Goal: Information Seeking & Learning: Find specific fact

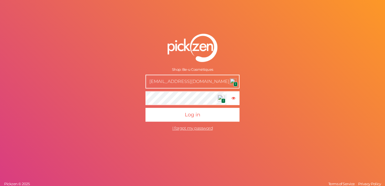
click at [189, 79] on input "[EMAIL_ADDRESS][DOMAIN_NAME]" at bounding box center [192, 82] width 94 height 14
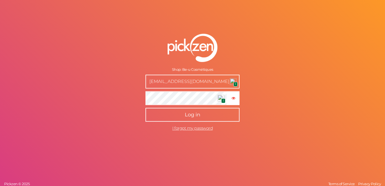
click at [179, 120] on button "Log in" at bounding box center [192, 115] width 94 height 14
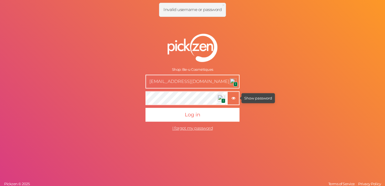
click at [234, 97] on icon "button" at bounding box center [233, 98] width 4 height 4
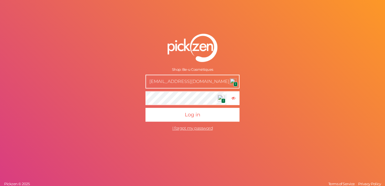
click at [117, 98] on div "Shop: Be-u Cosmétiques [EMAIL_ADDRESS][DOMAIN_NAME] 1 1 × Hide password Log in …" at bounding box center [192, 93] width 385 height 186
click at [115, 97] on div "Shop: Be-u Cosmétiques [EMAIL_ADDRESS][DOMAIN_NAME] 1 1 × Hide password Log in …" at bounding box center [192, 93] width 385 height 186
drag, startPoint x: 166, startPoint y: 82, endPoint x: 153, endPoint y: 81, distance: 13.3
click at [153, 81] on input "[EMAIL_ADDRESS][DOMAIN_NAME]" at bounding box center [192, 82] width 94 height 14
click at [145, 108] on button "Log in" at bounding box center [192, 115] width 94 height 14
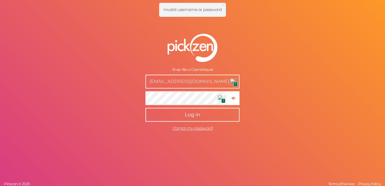
click at [185, 118] on button "Log in" at bounding box center [192, 115] width 94 height 14
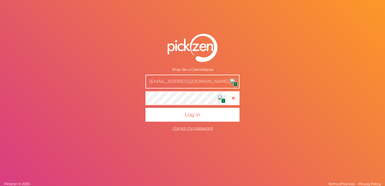
click at [201, 81] on input "[EMAIL_ADDRESS][DOMAIN_NAME]" at bounding box center [192, 82] width 94 height 14
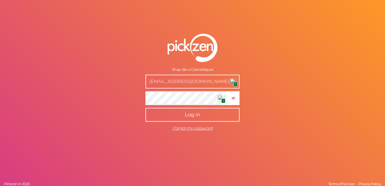
type input "[EMAIL_ADDRESS][DOMAIN_NAME]"
click at [201, 113] on button "Log in" at bounding box center [192, 115] width 94 height 14
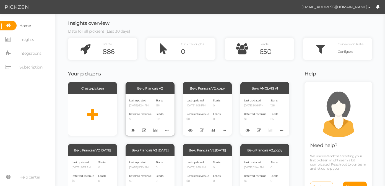
click at [166, 107] on div "Last updated [DATE] 6:24 PM Referred revenue $0 Starts 12K Leads 8.1K" at bounding box center [149, 114] width 49 height 41
click at [255, 54] on icon at bounding box center [242, 49] width 35 height 22
click at [266, 47] on div "Leads 650" at bounding box center [276, 49] width 35 height 22
click at [241, 46] on icon at bounding box center [242, 49] width 35 height 22
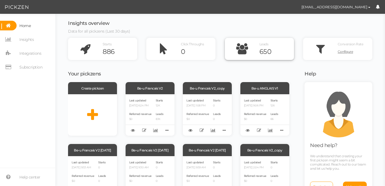
click at [240, 46] on icon at bounding box center [242, 49] width 35 height 22
click at [44, 40] on link "Insights" at bounding box center [27, 40] width 55 height 10
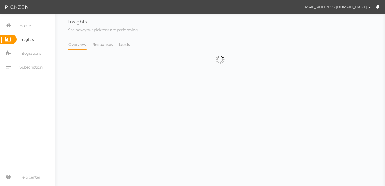
select select "13314"
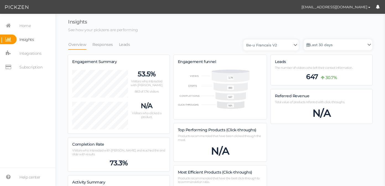
scroll to position [376, 304]
click at [110, 42] on li "Responses" at bounding box center [105, 44] width 27 height 11
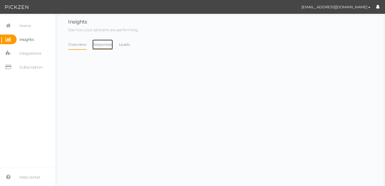
click at [103, 44] on link "Responses" at bounding box center [102, 44] width 21 height 11
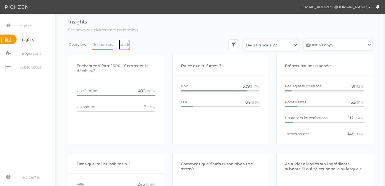
click at [119, 48] on link "Leads" at bounding box center [125, 44] width 12 height 11
select select "13314"
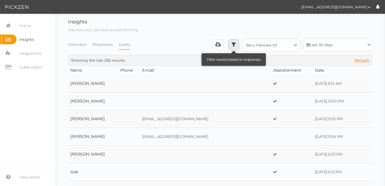
click at [228, 43] on link at bounding box center [233, 44] width 11 height 11
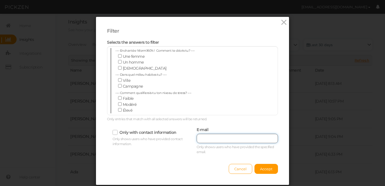
click at [243, 138] on input "text" at bounding box center [236, 138] width 81 height 9
paste input "Beu2024!"
type input "Beu2024!"
drag, startPoint x: 234, startPoint y: 138, endPoint x: 158, endPoint y: 137, distance: 76.8
click at [158, 137] on div "Only with contact information Only shows users who have provided contact inform…" at bounding box center [192, 140] width 179 height 29
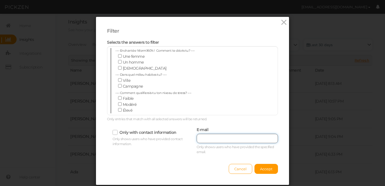
paste input "[EMAIL_ADDRESS][DOMAIN_NAME]"
type input "[EMAIL_ADDRESS][DOMAIN_NAME]"
click at [268, 171] on span "Accept" at bounding box center [266, 169] width 12 height 4
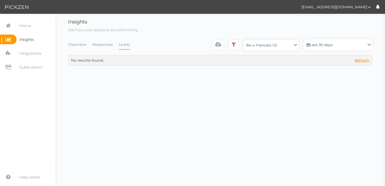
click at [259, 48] on select "Be-u ANGLAIS V1 Be-u Francais V2 Be-u Francais V2 [DATE] Be-u Francais V2 [DATE…" at bounding box center [270, 45] width 55 height 11
click at [320, 47] on link "Last 30 days" at bounding box center [337, 44] width 69 height 11
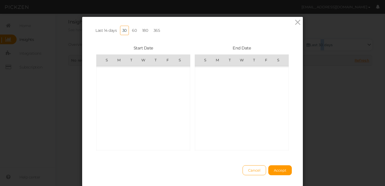
scroll to position [127939, 0]
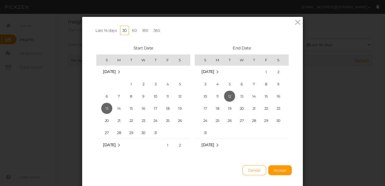
click at [156, 31] on link "365" at bounding box center [156, 30] width 11 height 9
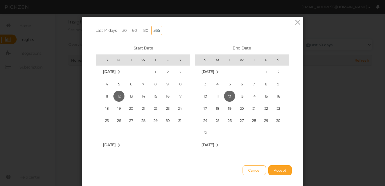
click at [289, 171] on button "Accept" at bounding box center [279, 170] width 23 height 10
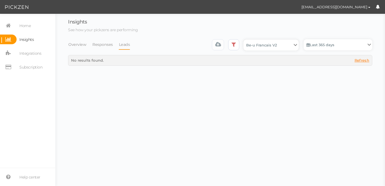
click at [289, 46] on select "Be-u ANGLAIS V1 Be-u Francais V2 Be-u Francais V2 [DATE] Be-u Francais V2 [DATE…" at bounding box center [270, 45] width 55 height 11
click at [232, 47] on link at bounding box center [233, 44] width 11 height 11
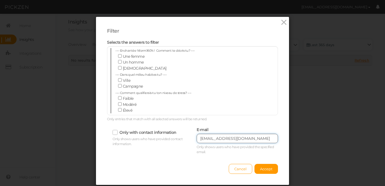
click at [205, 140] on input "[EMAIL_ADDRESS][DOMAIN_NAME]" at bounding box center [236, 138] width 81 height 9
click at [199, 138] on input "[EMAIL_ADDRESS][DOMAIN_NAME]" at bounding box center [236, 138] width 81 height 9
click at [264, 170] on span "Accept" at bounding box center [266, 169] width 12 height 4
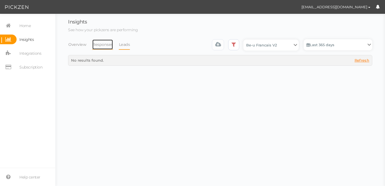
click at [102, 46] on link "Responses" at bounding box center [102, 44] width 21 height 11
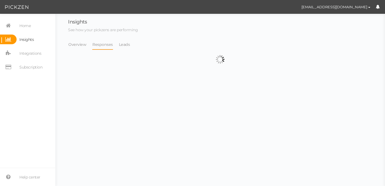
select select "13314"
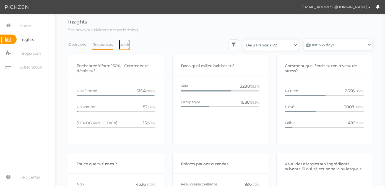
click at [123, 48] on link "Leads" at bounding box center [125, 44] width 12 height 11
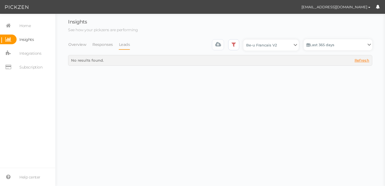
click at [356, 61] on span "Refresh" at bounding box center [361, 60] width 15 height 4
click at [291, 49] on select "Be-u ANGLAIS V1 Be-u Francais V2 Be-u Francais V2 [DATE] Be-u Francais V2 [DATE…" at bounding box center [270, 45] width 55 height 11
click at [287, 44] on select "Be-u ANGLAIS V1 Be-u Francais V2 Be-u Francais V2 [DATE] Be-u Francais V2 [DATE…" at bounding box center [270, 45] width 55 height 11
select select "13347"
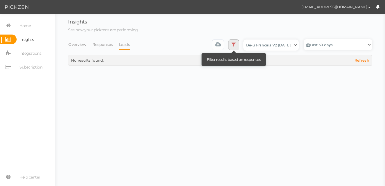
click at [231, 46] on icon at bounding box center [233, 45] width 4 height 6
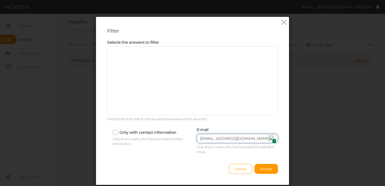
click at [202, 141] on input "[EMAIL_ADDRESS][DOMAIN_NAME]" at bounding box center [236, 138] width 81 height 9
click at [281, 22] on icon at bounding box center [284, 22] width 8 height 8
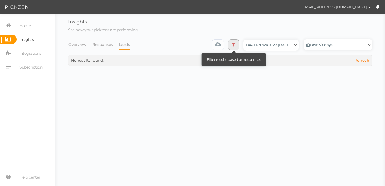
click at [231, 46] on icon at bounding box center [233, 45] width 4 height 6
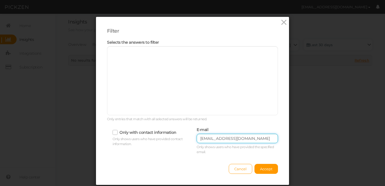
drag, startPoint x: 250, startPoint y: 141, endPoint x: 177, endPoint y: 133, distance: 73.1
click at [177, 135] on div "Only with contact information Only shows users who have provided contact inform…" at bounding box center [192, 140] width 179 height 29
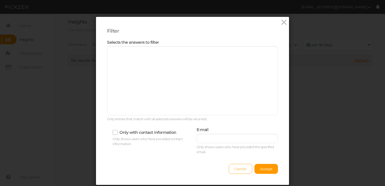
click at [240, 171] on button "Cancel" at bounding box center [240, 169] width 23 height 10
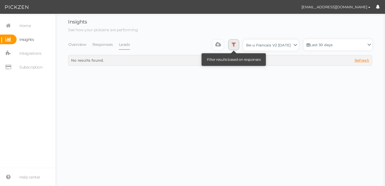
click at [231, 43] on icon at bounding box center [233, 45] width 4 height 6
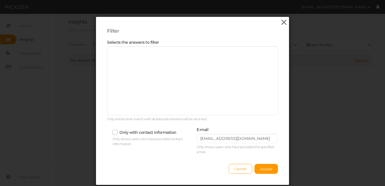
click at [282, 24] on icon at bounding box center [284, 22] width 8 height 8
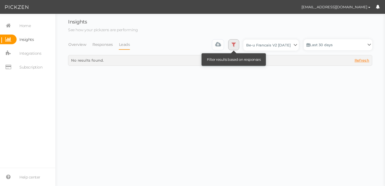
click at [231, 47] on icon at bounding box center [233, 45] width 4 height 6
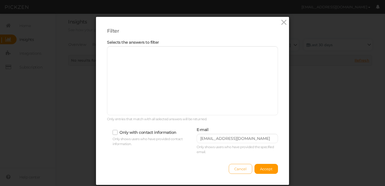
click at [230, 166] on button "Cancel" at bounding box center [240, 169] width 23 height 10
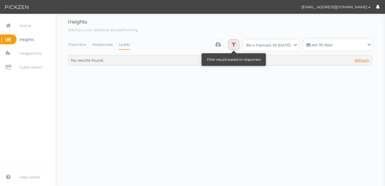
click at [228, 44] on link at bounding box center [233, 44] width 11 height 11
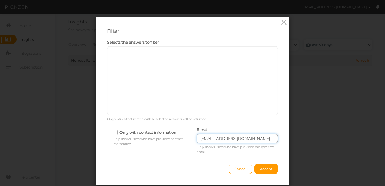
click at [229, 138] on input "[EMAIL_ADDRESS][DOMAIN_NAME]" at bounding box center [236, 138] width 81 height 9
drag, startPoint x: 265, startPoint y: 140, endPoint x: 183, endPoint y: 129, distance: 82.2
click at [186, 130] on div "Only with contact information Only shows users who have provided contact inform…" at bounding box center [192, 140] width 179 height 29
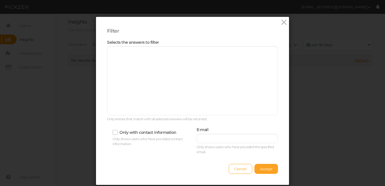
click at [266, 167] on span "Accept" at bounding box center [266, 169] width 12 height 4
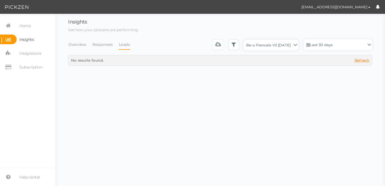
click at [296, 43] on select "Be-u ANGLAIS V1 Be-u Francais V2 Be-u Francais V2 [DATE] Be-u Francais V2 [DATE…" at bounding box center [270, 45] width 55 height 11
select select "13314"
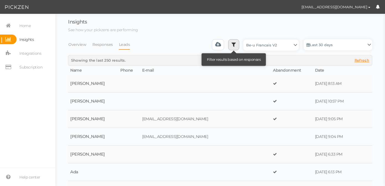
click at [229, 44] on link at bounding box center [233, 44] width 11 height 11
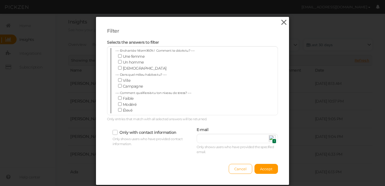
click at [280, 21] on icon at bounding box center [284, 22] width 8 height 8
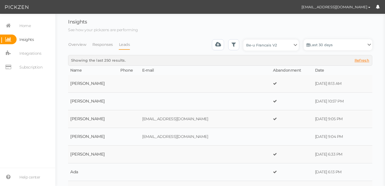
click at [280, 21] on h3 "Insights" at bounding box center [220, 22] width 304 height 6
click at [315, 48] on link "Last 30 days" at bounding box center [337, 44] width 69 height 11
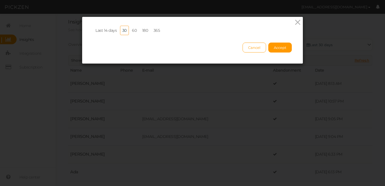
scroll to position [127939, 0]
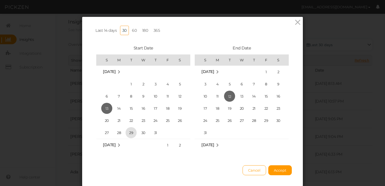
click at [131, 128] on span "29" at bounding box center [130, 132] width 11 height 11
click at [230, 96] on span "12" at bounding box center [229, 96] width 11 height 11
click at [130, 131] on span "29" at bounding box center [130, 132] width 11 height 11
click at [227, 96] on span "12" at bounding box center [229, 96] width 11 height 11
click at [127, 134] on span "29" at bounding box center [130, 132] width 11 height 11
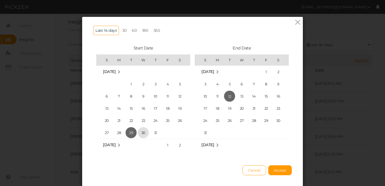
click at [140, 132] on span "30" at bounding box center [143, 132] width 11 height 11
click at [129, 131] on span "29" at bounding box center [130, 132] width 11 height 11
click at [129, 129] on span "29" at bounding box center [130, 132] width 11 height 11
click at [210, 71] on span "[DATE]" at bounding box center [207, 71] width 13 height 5
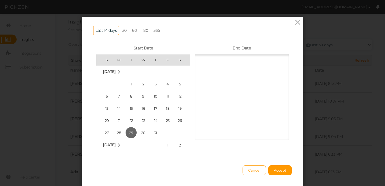
scroll to position [3526, 0]
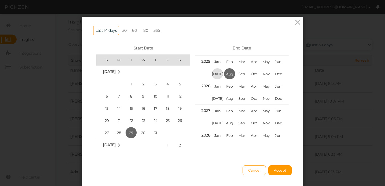
click at [216, 70] on span "[DATE]" at bounding box center [217, 73] width 11 height 11
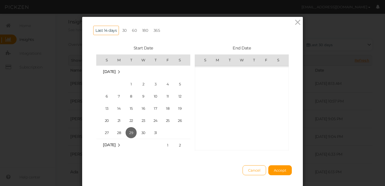
scroll to position [127866, 0]
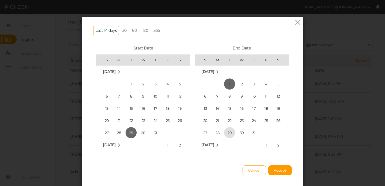
click at [224, 131] on span "29" at bounding box center [229, 132] width 11 height 11
click at [268, 174] on button "Accept" at bounding box center [279, 170] width 23 height 10
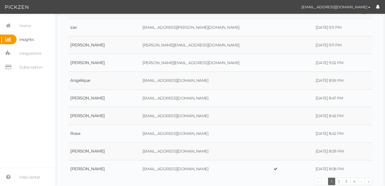
scroll to position [74, 0]
click at [336, 181] on link "2" at bounding box center [339, 180] width 8 height 7
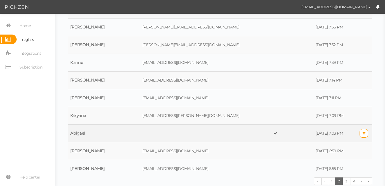
scroll to position [0, 0]
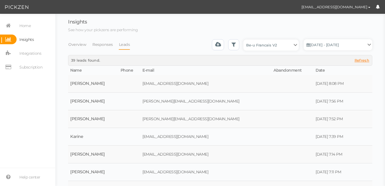
click at [81, 70] on th "Name" at bounding box center [93, 70] width 50 height 9
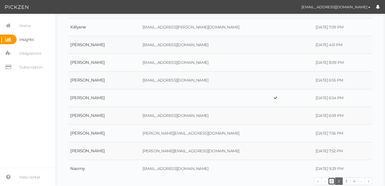
click at [328, 182] on link "1" at bounding box center [331, 180] width 7 height 7
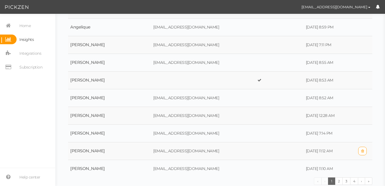
click at [277, 151] on td at bounding box center [279, 151] width 48 height 18
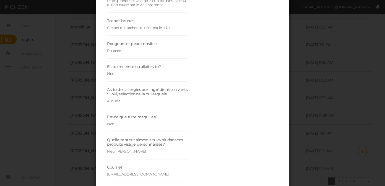
scroll to position [244, 0]
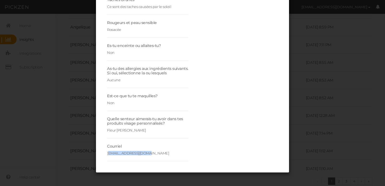
drag, startPoint x: 104, startPoint y: 152, endPoint x: 146, endPoint y: 152, distance: 41.7
copy div "[EMAIL_ADDRESS][DOMAIN_NAME]"
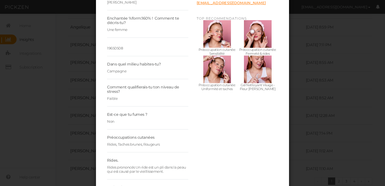
scroll to position [5, 0]
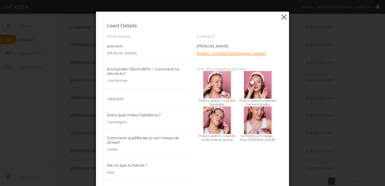
click at [284, 17] on icon at bounding box center [284, 17] width 8 height 8
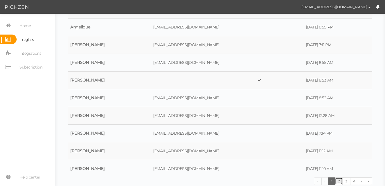
click at [337, 180] on link "2" at bounding box center [339, 180] width 8 height 7
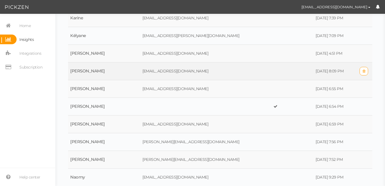
scroll to position [74, 0]
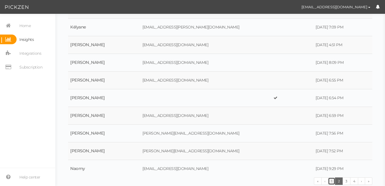
click at [330, 181] on link "1" at bounding box center [331, 180] width 7 height 7
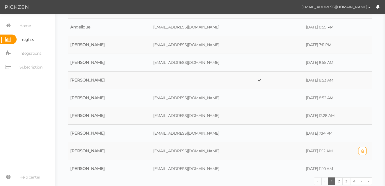
click at [154, 154] on td "[EMAIL_ADDRESS][DOMAIN_NAME]" at bounding box center [203, 151] width 104 height 18
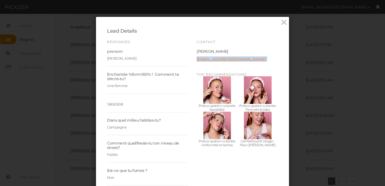
drag, startPoint x: 248, startPoint y: 62, endPoint x: 192, endPoint y: 59, distance: 56.7
click at [192, 59] on div "Contact [PERSON_NAME] [EMAIL_ADDRESS][DOMAIN_NAME] Top recommendations Préoccup…" at bounding box center [237, 94] width 90 height 108
copy div "[EMAIL_ADDRESS][DOMAIN_NAME]"
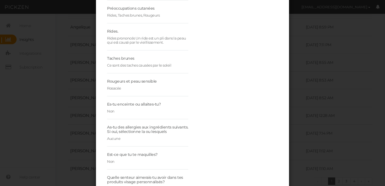
scroll to position [247, 0]
